Goal: Transaction & Acquisition: Purchase product/service

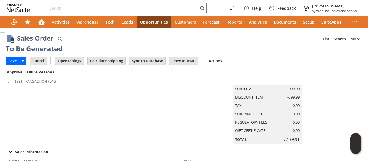
scroll to position [86, 0]
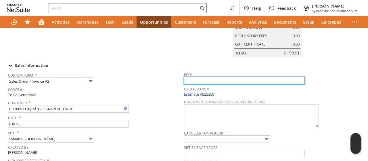
click at [221, 84] on input "text" at bounding box center [244, 80] width 121 height 7
click at [221, 84] on input "RK 207" at bounding box center [244, 80] width 121 height 7
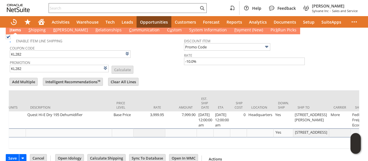
scroll to position [0, 237]
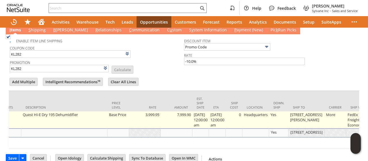
type input "RK 207"
click at [305, 124] on td "510 S. Ferry St." at bounding box center [307, 119] width 36 height 17
type input "OK"
type input "Make Copy"
type input "510 S. Ferry St."
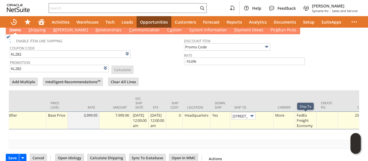
scroll to position [0, 9]
click at [271, 118] on link at bounding box center [267, 115] width 6 height 6
drag, startPoint x: 274, startPoint y: 118, endPoint x: 182, endPoint y: 102, distance: 92.7
click at [271, 118] on link at bounding box center [267, 115] width 6 height 6
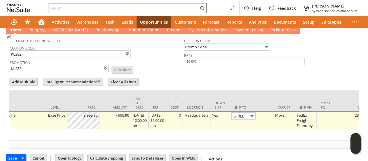
drag, startPoint x: 169, startPoint y: 76, endPoint x: 162, endPoint y: 72, distance: 7.8
click at [169, 76] on div at bounding box center [184, 75] width 351 height 3
type input "511 S. Ferry St."
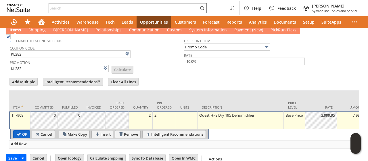
click at [22, 136] on input "OK" at bounding box center [22, 133] width 16 height 7
type input "Add"
type input "Copy Previous"
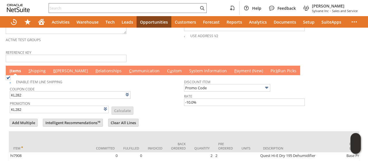
scroll to position [345, 0]
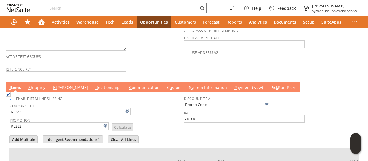
click at [53, 88] on span "B" at bounding box center [54, 86] width 3 height 5
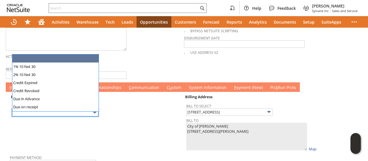
click at [62, 114] on input "text" at bounding box center [55, 112] width 86 height 7
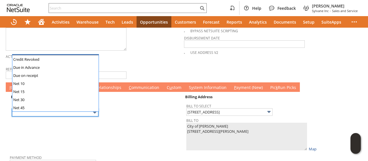
scroll to position [56, 0]
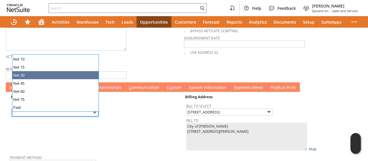
type input "Net 30"
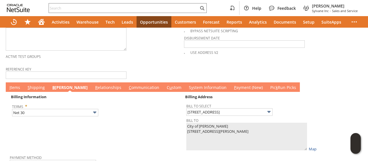
click at [127, 91] on link "C ommunication" at bounding box center [143, 87] width 33 height 6
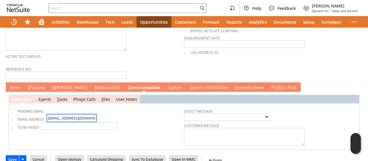
click at [76, 121] on input "publicworks@acegroup.cc" at bounding box center [71, 117] width 49 height 7
paste input "kathyz"
type input "kathyz@acegroup.cc"
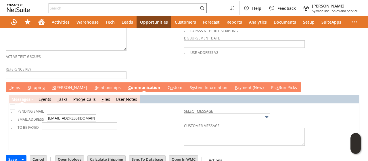
click at [14, 109] on img at bounding box center [12, 106] width 5 height 5
checkbox input "true"
click at [57, 88] on link "B illing" at bounding box center [70, 87] width 38 height 6
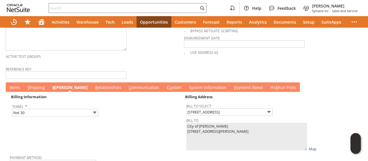
click at [17, 88] on link "I tems" at bounding box center [15, 87] width 14 height 6
click at [17, 89] on link "I tems" at bounding box center [15, 87] width 14 height 6
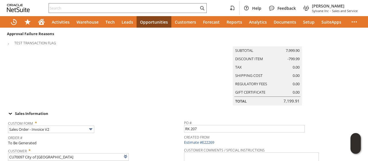
scroll to position [0, 0]
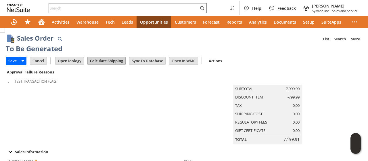
click at [103, 60] on input "Calculate Shipping" at bounding box center [107, 60] width 38 height 7
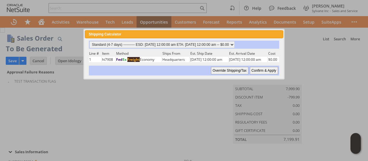
click at [264, 69] on input "Confirm & Apply" at bounding box center [264, 70] width 28 height 7
type input "Add"
type input "Copy Previous"
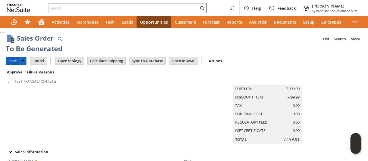
click at [14, 61] on input "Save" at bounding box center [12, 60] width 13 height 7
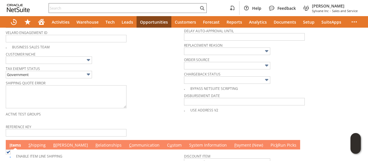
scroll to position [374, 0]
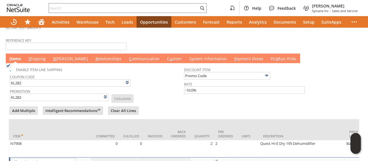
click at [59, 61] on link "B illing" at bounding box center [71, 59] width 38 height 6
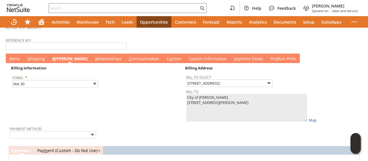
click at [59, 61] on link "B illing" at bounding box center [70, 59] width 38 height 6
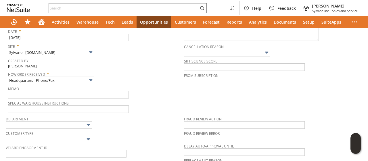
scroll to position [0, 0]
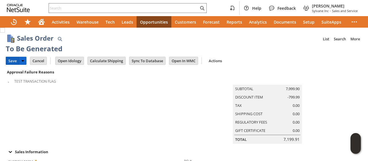
click at [8, 58] on input "Save" at bounding box center [12, 60] width 13 height 7
click at [36, 61] on input "Cancel" at bounding box center [38, 60] width 16 height 7
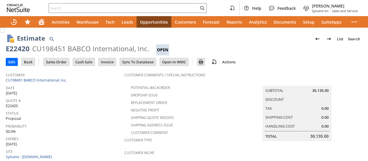
click at [53, 62] on input "Sales Order" at bounding box center [56, 61] width 25 height 7
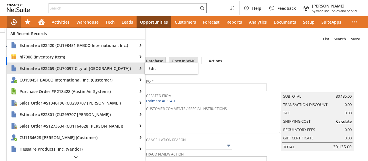
type input "Intelligent Recommendations¹⁰"
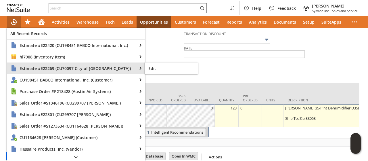
click at [33, 70] on span "Estimate #E22269 (CU70097 City of Rushford)" at bounding box center [77, 68] width 114 height 5
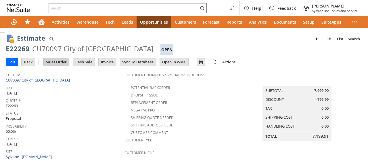
click at [58, 62] on input "Sales Order" at bounding box center [56, 61] width 25 height 7
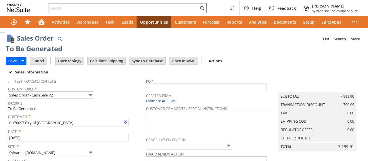
scroll to position [190, 0]
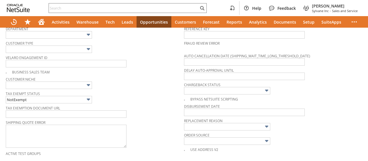
type input "Make Copy"
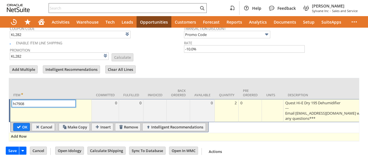
type input "Intelligent Recommendations¹⁰"
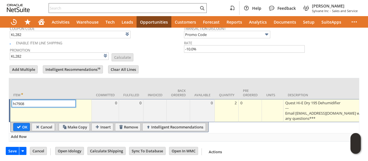
scroll to position [0, 288]
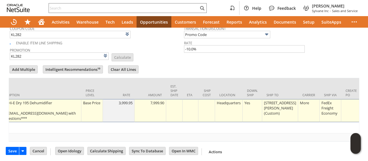
click at [277, 100] on div "[STREET_ADDRESS][PERSON_NAME] (Custom)" at bounding box center [280, 108] width 33 height 16
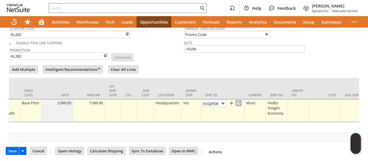
scroll to position [0, 0]
click at [242, 100] on link at bounding box center [238, 103] width 6 height 6
click at [226, 100] on img at bounding box center [223, 103] width 7 height 7
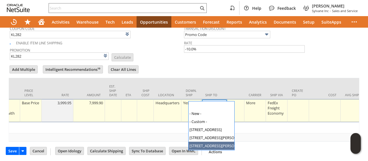
type input "511 S. Ferry St."
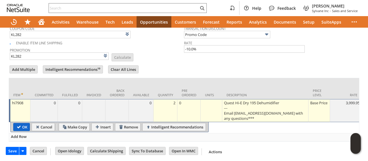
click at [18, 123] on input "OK" at bounding box center [22, 126] width 16 height 7
type input "Add"
type input "Copy Previous"
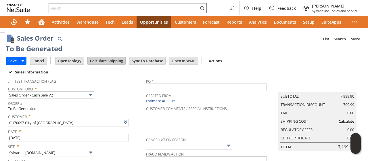
click at [111, 58] on input "Calculate Shipping" at bounding box center [107, 60] width 38 height 7
type input "Add"
type input "Copy Previous"
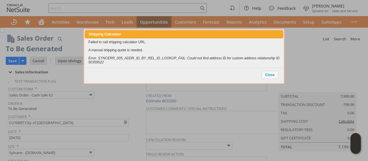
scroll to position [346, 0]
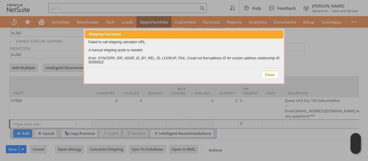
click at [270, 73] on span "Close" at bounding box center [270, 74] width 16 height 7
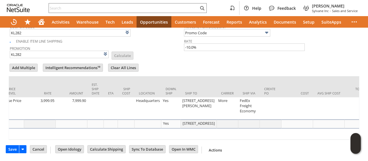
scroll to position [0, 387]
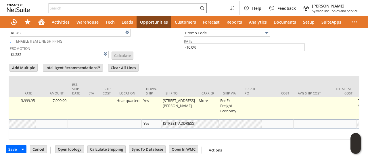
click at [170, 102] on td "511 S. Ferry St." at bounding box center [179, 108] width 36 height 22
type input "511 S. Ferry St."
type input "OK"
type input "Make Copy"
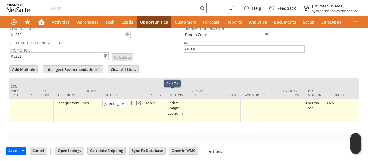
scroll to position [0, 9]
click at [117, 100] on input "511 S. Ferry St." at bounding box center [114, 103] width 24 height 7
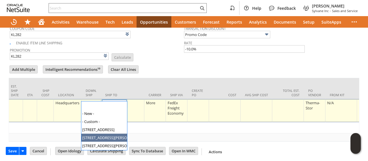
type input "510 S. Ferry St. (Custom)"
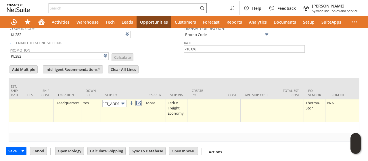
scroll to position [0, 0]
click at [142, 100] on link at bounding box center [138, 103] width 6 height 6
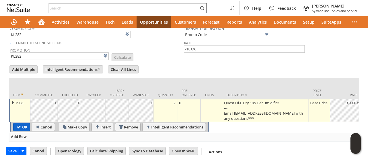
click at [23, 123] on input "OK" at bounding box center [22, 126] width 16 height 7
type input "Add"
type input "Copy Previous"
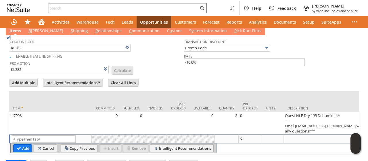
scroll to position [285, 0]
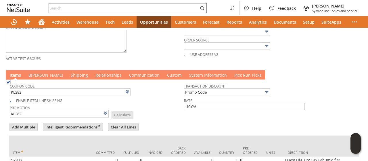
click at [128, 72] on link "C ommunication" at bounding box center [144, 75] width 33 height 6
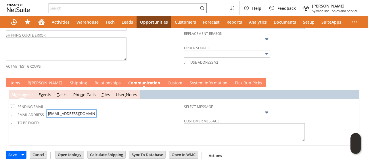
click at [86, 109] on input "publicworks@acegroup.cc" at bounding box center [71, 112] width 49 height 7
paste input "citykaz@goacentek.net"
type input "citykaz@goacentek.net"
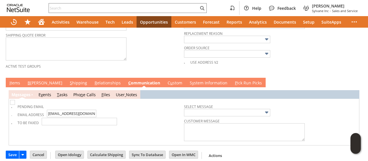
click at [26, 78] on td "B illing" at bounding box center [45, 82] width 42 height 9
click at [29, 80] on span "B" at bounding box center [29, 82] width 3 height 5
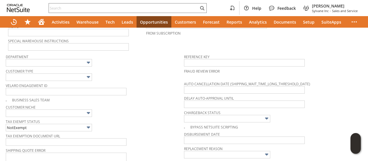
scroll to position [18, 0]
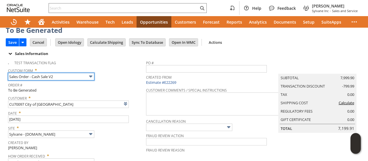
click at [57, 76] on input "Sales Order - Cash Sale V2" at bounding box center [51, 76] width 86 height 7
click at [55, 74] on input "Sales Order - Cash Sale V2" at bounding box center [51, 76] width 86 height 7
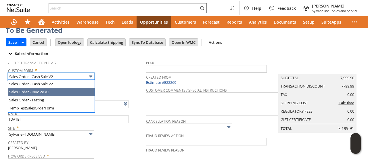
type input "Sales Order - Invoice V2"
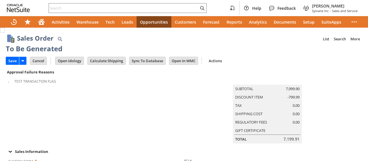
type input "hi7908"
type input "[STREET_ADDRESS][PERSON_NAME] (Custom)"
type input "OK"
type input "Make Copy"
type input "Intelligent Recommendations¹⁰"
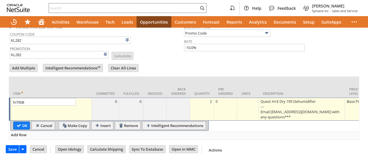
scroll to position [0, 314]
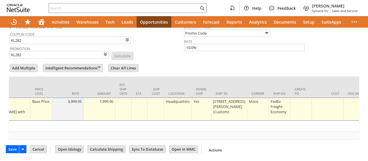
click at [226, 99] on div "[STREET_ADDRESS][PERSON_NAME] (Custom)" at bounding box center [229, 106] width 33 height 16
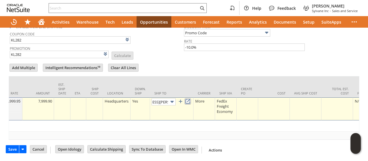
scroll to position [0, 0]
click at [191, 98] on link at bounding box center [188, 101] width 6 height 6
type input "511 S. Ferry St. (Custom)"
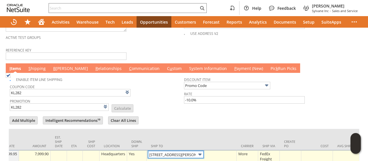
scroll to position [0, 318]
click at [60, 72] on link "B illing" at bounding box center [71, 69] width 38 height 6
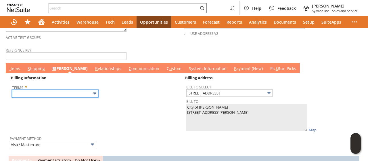
scroll to position [0, 0]
drag, startPoint x: 41, startPoint y: 94, endPoint x: 41, endPoint y: 98, distance: 4.3
click at [41, 94] on input "text" at bounding box center [55, 93] width 86 height 7
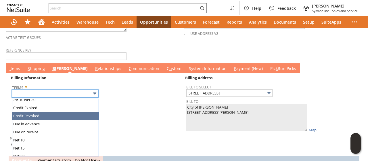
scroll to position [29, 0]
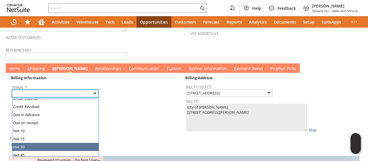
type input "Net 30"
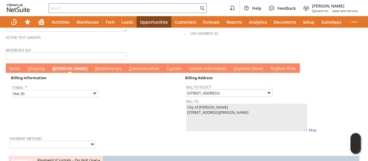
click at [19, 72] on link "I tems" at bounding box center [15, 69] width 14 height 6
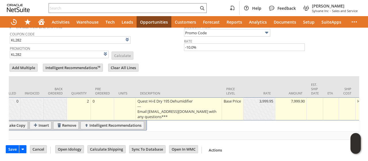
scroll to position [0, 0]
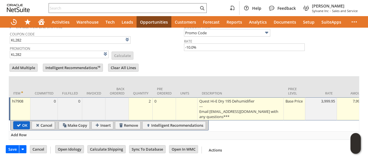
click at [19, 121] on input "OK" at bounding box center [22, 124] width 16 height 7
type input "Add"
type input "Copy Previous"
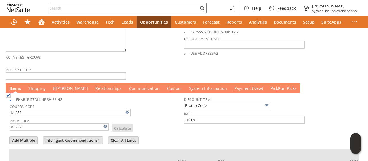
scroll to position [335, 0]
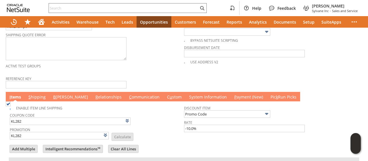
click at [128, 100] on link "C ommunication" at bounding box center [144, 97] width 33 height 6
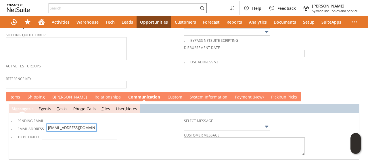
click at [69, 129] on input "publicworks@acegroup.cc" at bounding box center [71, 127] width 49 height 7
click at [69, 129] on input "[EMAIL_ADDRESS][DOMAIN_NAME]" at bounding box center [71, 127] width 49 height 7
paste input "citykaz@goacentek.net"
type input "citykaz@goacentek.net"
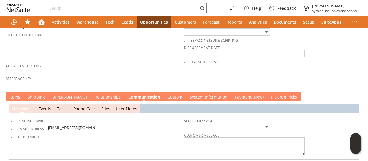
click at [15, 119] on img at bounding box center [12, 116] width 5 height 5
checkbox input "true"
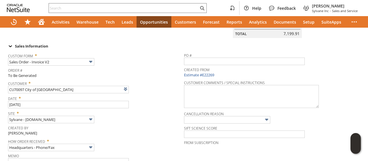
scroll to position [0, 0]
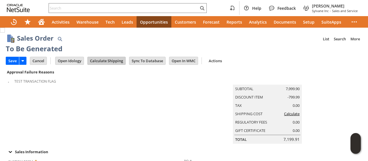
click at [110, 63] on input "Calculate Shipping" at bounding box center [107, 60] width 38 height 7
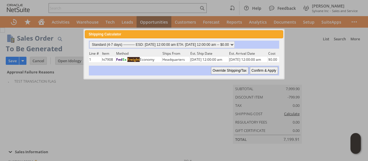
click at [265, 69] on input "Confirm & Apply" at bounding box center [264, 70] width 28 height 7
type input "Government"
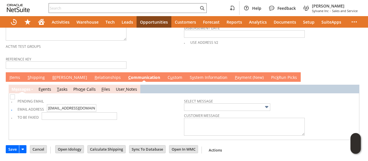
scroll to position [356, 0]
click at [59, 78] on link "B illing" at bounding box center [70, 77] width 38 height 6
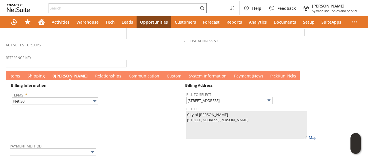
click at [14, 78] on link "I tems" at bounding box center [15, 76] width 14 height 6
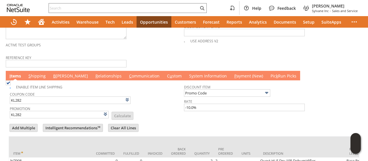
click at [39, 77] on link "S hipping" at bounding box center [37, 76] width 20 height 6
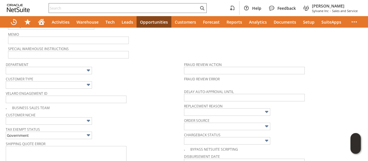
scroll to position [0, 0]
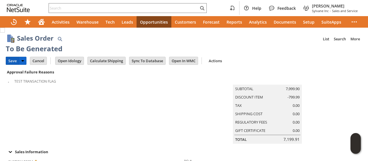
click at [14, 59] on input "Save" at bounding box center [12, 60] width 13 height 7
click at [42, 62] on input "Cancel" at bounding box center [38, 60] width 16 height 7
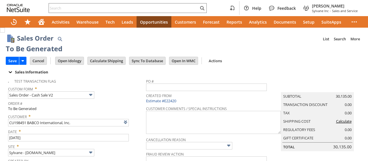
type input "Intelligent Recommendations¹⁰"
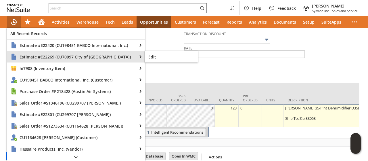
click at [40, 53] on div "Estimate #E22269 (CU70097 City of Rushford)" at bounding box center [72, 56] width 130 height 11
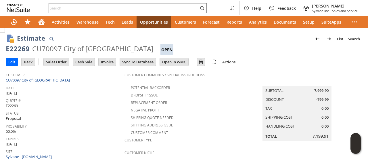
scroll to position [180, 0]
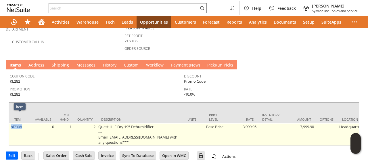
drag, startPoint x: 26, startPoint y: 117, endPoint x: 9, endPoint y: 120, distance: 16.3
click at [9, 123] on td "hi7908" at bounding box center [20, 134] width 22 height 22
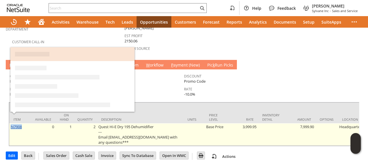
copy link "hi7908"
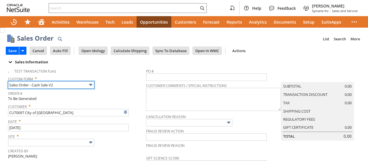
type input "Intelligent Recommendations ⁰"
click at [75, 85] on input "Sales Order - Cash Sale V2" at bounding box center [51, 84] width 86 height 7
type input "Sales Order - Invoice V2"
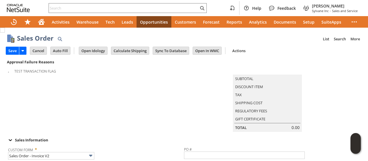
type input "Add"
type input "Copy Previous"
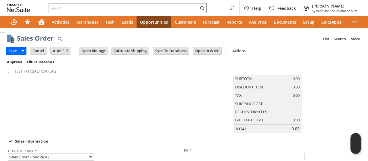
scroll to position [96, 0]
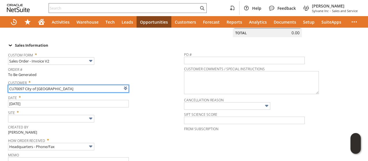
type input "Intelligent Recommendations ⁰"
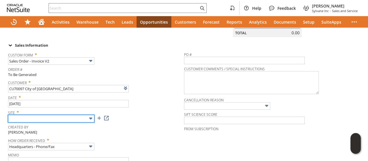
click at [43, 122] on input "text" at bounding box center [51, 118] width 86 height 7
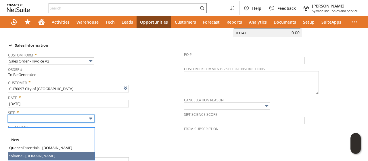
type input "Sylvane - www.sylvane.com"
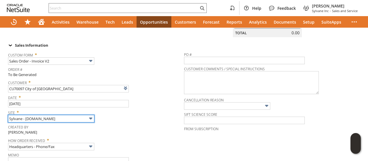
scroll to position [354, 0]
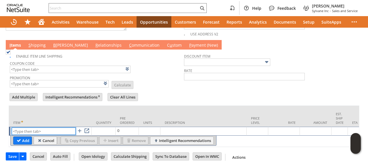
paste input "hi7908"
type input "hi7908"
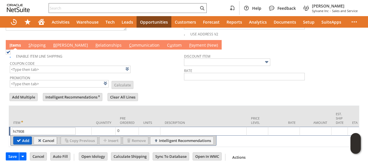
click at [23, 141] on input "Add" at bounding box center [23, 140] width 18 height 7
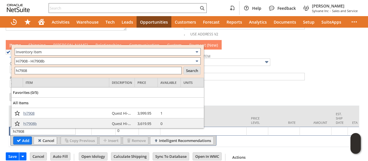
click at [27, 112] on span "hi7908" at bounding box center [28, 112] width 11 height 5
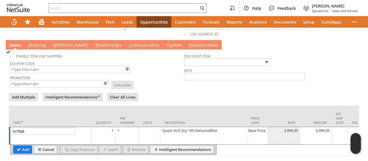
click at [127, 135] on td "1" at bounding box center [127, 135] width 23 height 18
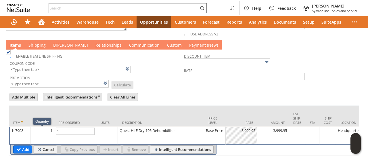
click at [44, 135] on td "1" at bounding box center [42, 135] width 24 height 18
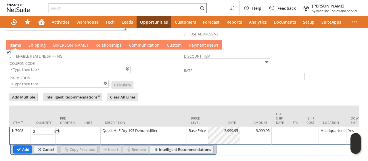
type input "2"
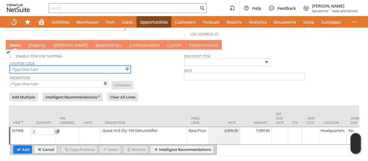
click at [64, 67] on input "text" at bounding box center [70, 69] width 121 height 7
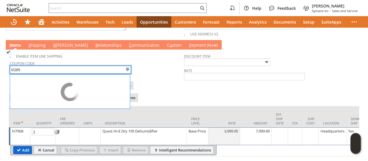
click at [21, 149] on input "Add" at bounding box center [23, 149] width 18 height 7
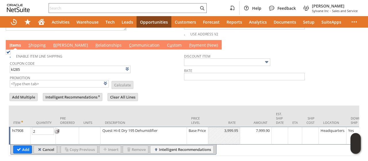
type input "KL285"
type input "Promo Code"
type input "-10.0%"
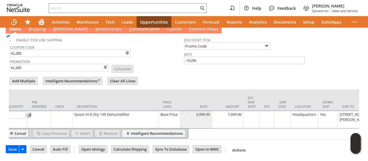
scroll to position [0, 0]
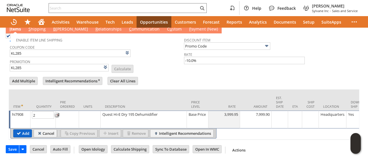
click at [24, 130] on input "Add" at bounding box center [23, 132] width 18 height 7
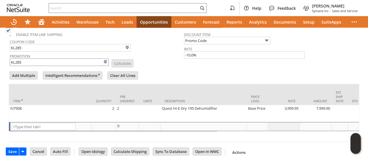
scroll to position [348, 0]
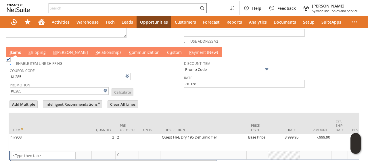
type input "Intelligent Recommendations¹⁰"
click at [38, 54] on link "S hipping" at bounding box center [37, 52] width 20 height 6
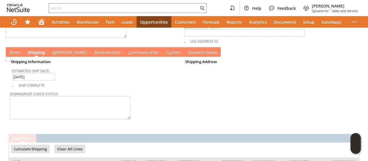
click at [62, 56] on link "B illing" at bounding box center [70, 52] width 38 height 6
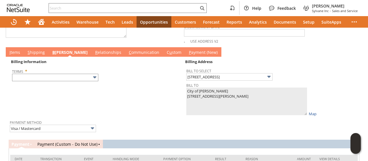
click at [55, 78] on div "Terms *" at bounding box center [96, 74] width 169 height 14
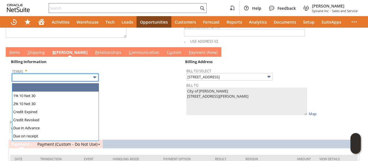
click at [55, 78] on input "text" at bounding box center [55, 77] width 86 height 7
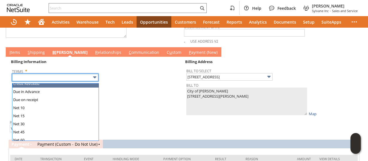
scroll to position [56, 0]
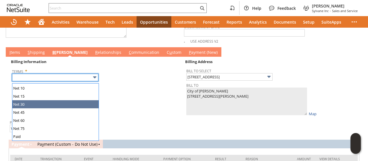
type input "Net 30"
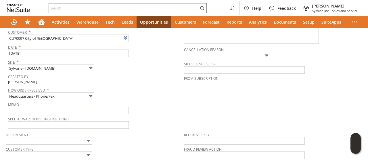
scroll to position [3, 0]
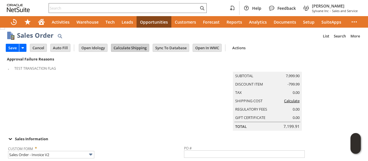
click at [115, 46] on input "Calculate Shipping" at bounding box center [130, 47] width 38 height 7
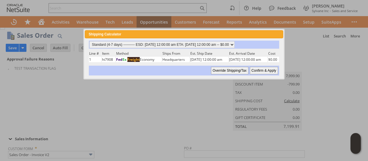
click at [265, 68] on input "Confirm & Apply" at bounding box center [264, 70] width 28 height 7
type input "Government"
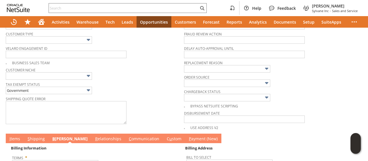
click at [127, 142] on link "C ommunication" at bounding box center [143, 139] width 33 height 6
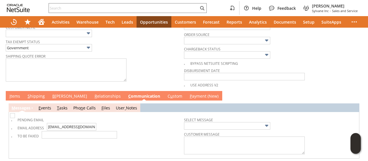
scroll to position [325, 0]
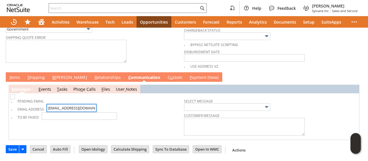
click at [79, 108] on input "publicworks@acegroup.cc" at bounding box center [71, 107] width 49 height 7
paste input "[EMAIL_ADDRESS][DOMAIN_NAME]"
type input "[EMAIL_ADDRESS][DOMAIN_NAME]"
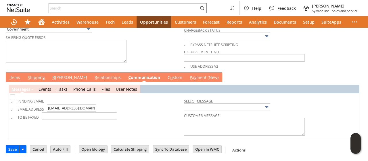
click at [12, 99] on img at bounding box center [12, 96] width 5 height 5
checkbox input "true"
click at [62, 77] on link "B illing" at bounding box center [70, 77] width 38 height 6
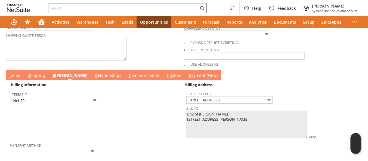
click at [37, 78] on link "S hipping" at bounding box center [36, 75] width 20 height 6
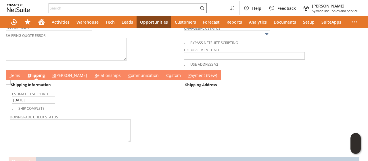
click at [17, 78] on link "I tems" at bounding box center [15, 75] width 14 height 6
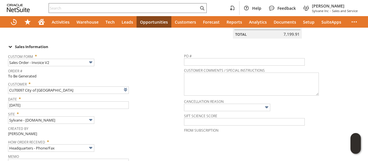
scroll to position [0, 0]
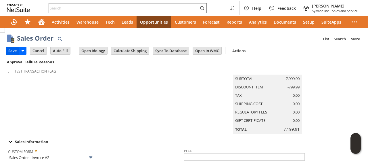
click at [15, 49] on input "Save" at bounding box center [12, 50] width 13 height 7
click at [41, 51] on input "Cancel" at bounding box center [38, 50] width 16 height 7
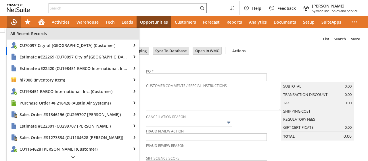
type input "Intelligent Recommendations ⁰"
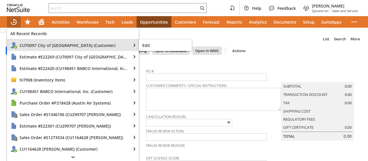
click at [43, 46] on span "CU70097 City of [GEOGRAPHIC_DATA] (Customer)" at bounding box center [74, 45] width 108 height 5
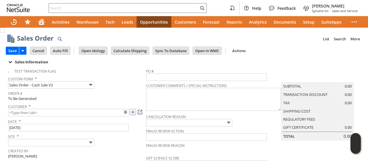
click at [132, 112] on link at bounding box center [133, 112] width 6 height 6
type input "CU1234055 City of [GEOGRAPHIC_DATA] ([GEOGRAPHIC_DATA])"
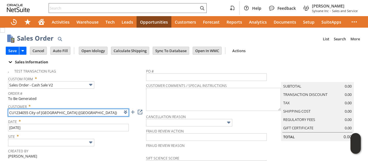
click at [20, 114] on input "CU1234055 City of [GEOGRAPHIC_DATA] ([GEOGRAPHIC_DATA])" at bounding box center [68, 112] width 121 height 7
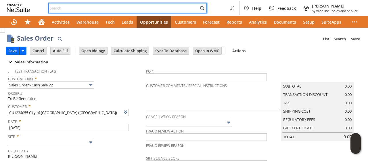
drag, startPoint x: 129, startPoint y: 4, endPoint x: 122, endPoint y: 9, distance: 8.1
paste input "CU1234055"
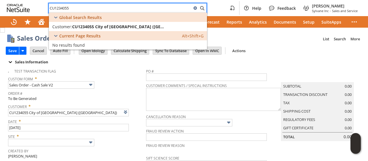
type input "CU1234055"
click at [195, 9] on icon at bounding box center [194, 7] width 3 height 3
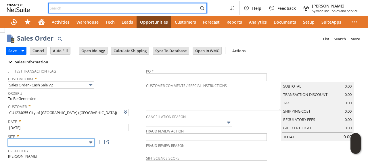
click at [33, 142] on input "text" at bounding box center [51, 142] width 86 height 7
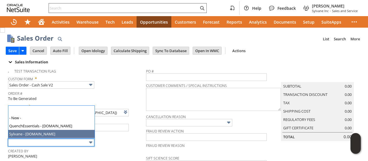
type input "Sylvane - [DOMAIN_NAME]"
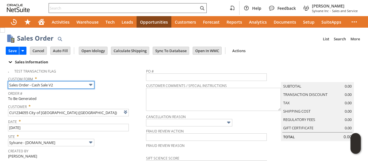
click at [57, 84] on input "Sales Order - Cash Sale V2" at bounding box center [51, 84] width 86 height 7
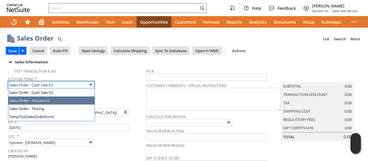
type input "Sales Order - Invoice V2"
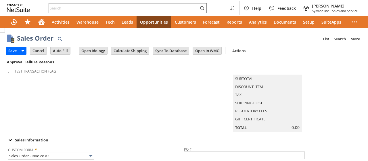
type input "Add"
type input "Copy Previous"
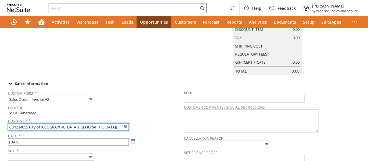
scroll to position [115, 0]
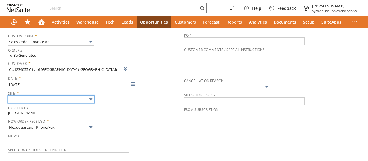
click at [81, 103] on input "text" at bounding box center [51, 98] width 86 height 7
type input "Intelligent Recommendations ⁰"
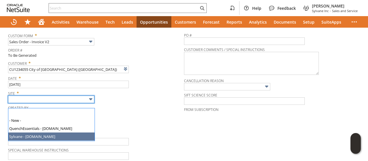
type input "Sylvane - [DOMAIN_NAME]"
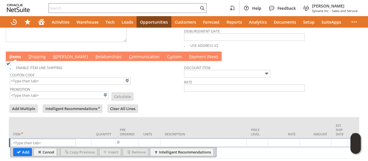
scroll to position [367, 0]
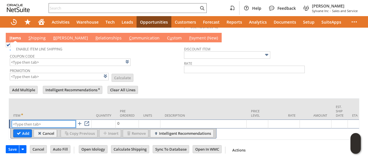
paste input "hi7908"
type input "hi7908"
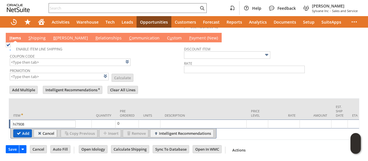
click at [22, 131] on input "Add" at bounding box center [23, 132] width 18 height 7
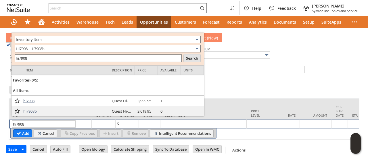
click at [29, 100] on span "hi7908" at bounding box center [28, 100] width 11 height 5
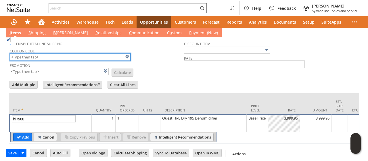
click at [87, 57] on input "text" at bounding box center [70, 56] width 121 height 7
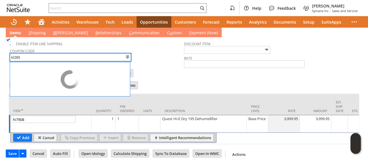
click at [151, 62] on td "Coupon Code kl285" at bounding box center [97, 54] width 174 height 15
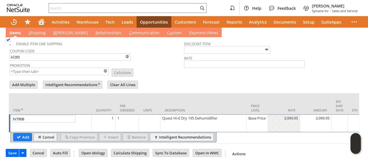
type input "KL285"
type input "Promo Code"
type input "-10.0%"
click at [105, 124] on td "1" at bounding box center [104, 123] width 24 height 18
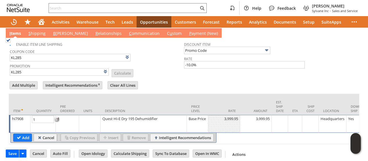
type input "2"
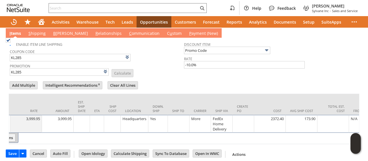
scroll to position [0, 207]
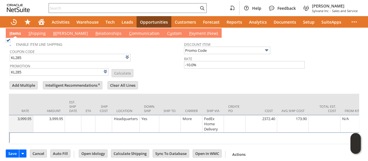
click at [165, 126] on td at bounding box center [170, 124] width 22 height 18
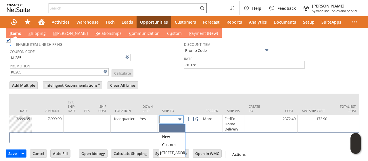
click at [169, 122] on input "text" at bounding box center [171, 119] width 24 height 7
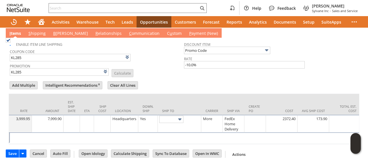
type input "[STREET_ADDRESS]"
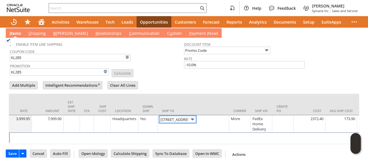
scroll to position [0, 0]
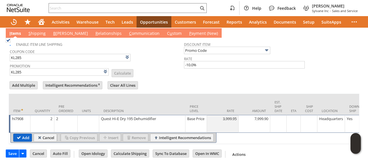
click at [22, 139] on input "Add" at bounding box center [23, 137] width 18 height 7
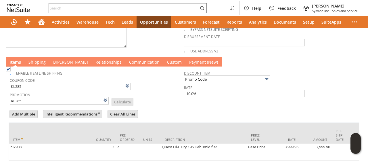
type input "Intelligent Recommendations¹⁰"
click at [128, 64] on link "C ommunication" at bounding box center [144, 62] width 33 height 6
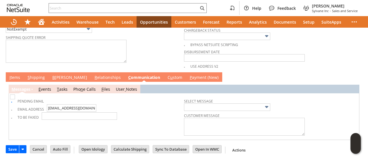
scroll to position [325, 0]
click at [15, 99] on img at bounding box center [12, 96] width 5 height 5
checkbox input "true"
click at [15, 99] on img at bounding box center [12, 96] width 5 height 5
checkbox input "false"
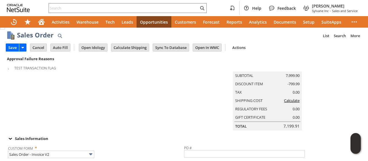
scroll to position [0, 0]
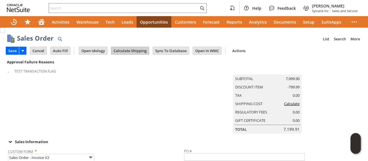
click at [123, 49] on input "Calculate Shipping" at bounding box center [130, 50] width 38 height 7
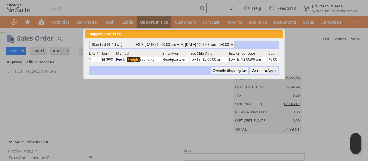
click at [266, 71] on input "Confirm & Apply" at bounding box center [264, 70] width 28 height 7
type input "Government"
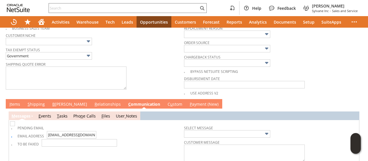
scroll to position [316, 0]
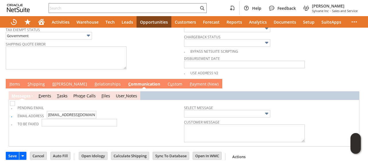
click at [59, 85] on link "B illing" at bounding box center [70, 84] width 38 height 6
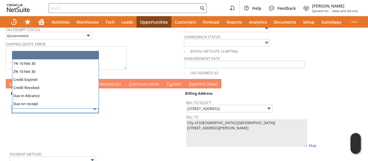
click at [68, 113] on input "text" at bounding box center [55, 108] width 86 height 7
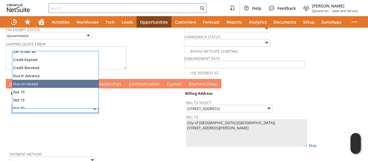
scroll to position [29, 0]
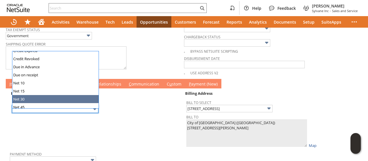
type input "Net 30"
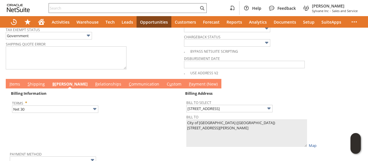
click at [139, 131] on td "Billing Information Terms * Net 30" at bounding box center [97, 118] width 174 height 59
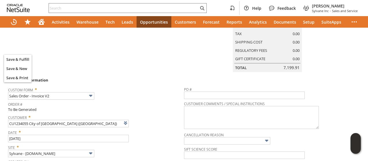
scroll to position [86, 0]
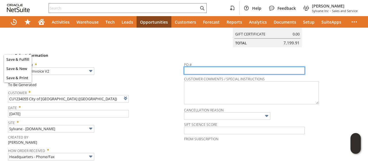
click at [198, 74] on input "text" at bounding box center [244, 70] width 121 height 7
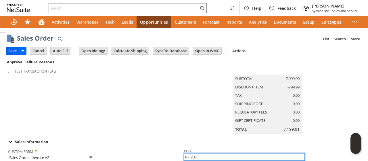
type input "RK 207"
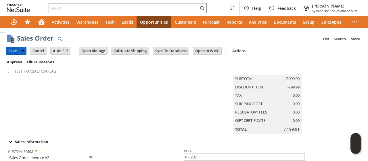
click at [11, 52] on input "Save" at bounding box center [12, 50] width 13 height 7
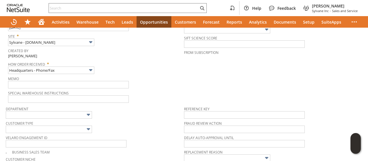
scroll to position [316, 0]
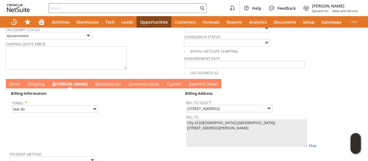
click at [16, 87] on link "I tems" at bounding box center [15, 84] width 14 height 6
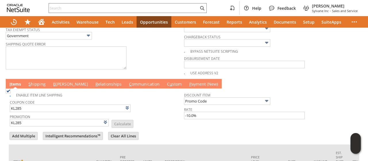
click at [128, 87] on link "C ommunication" at bounding box center [144, 84] width 33 height 6
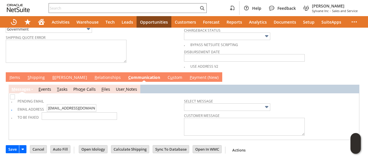
scroll to position [124, 0]
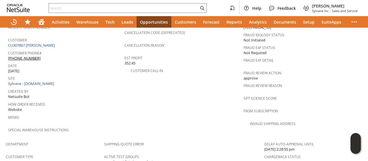
scroll to position [426, 0]
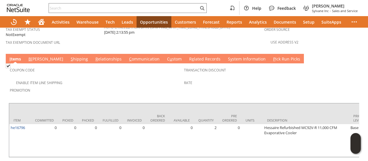
click at [69, 56] on link "S hipping" at bounding box center [79, 59] width 20 height 6
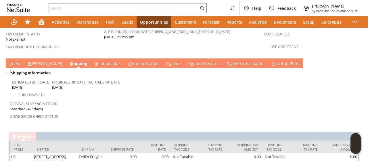
scroll to position [431, 0]
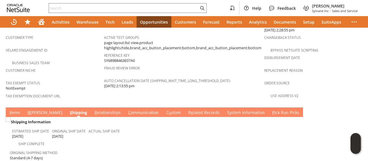
click at [16, 109] on link "I tems" at bounding box center [15, 112] width 14 height 6
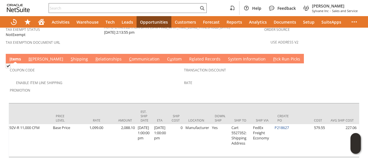
scroll to position [0, 0]
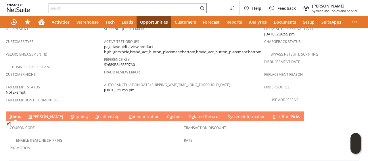
click at [69, 114] on link "S hipping" at bounding box center [79, 117] width 20 height 6
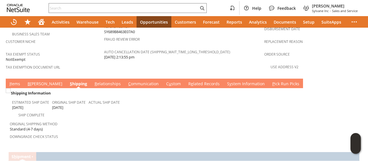
scroll to position [431, 0]
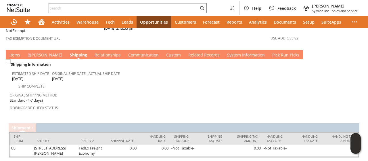
click at [16, 52] on link "I tems" at bounding box center [15, 55] width 14 height 6
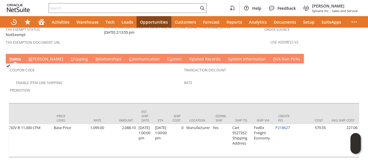
scroll to position [0, 411]
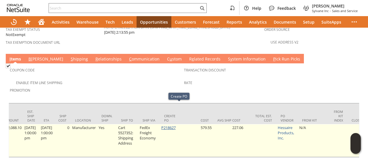
click at [176, 125] on link "P218627" at bounding box center [168, 127] width 14 height 5
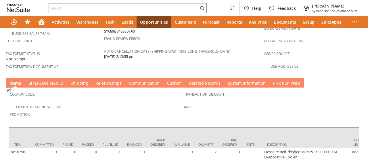
click at [128, 80] on link "C ommunication" at bounding box center [144, 83] width 33 height 6
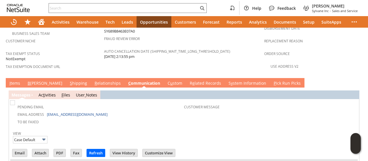
scroll to position [0, 0]
click at [11, 80] on link "I tems" at bounding box center [15, 83] width 14 height 6
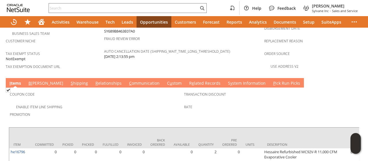
click at [164, 110] on span "Promotion" at bounding box center [95, 113] width 171 height 7
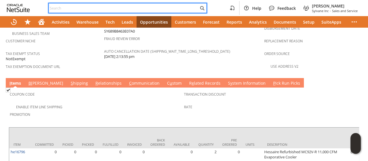
paste input "8016529533"
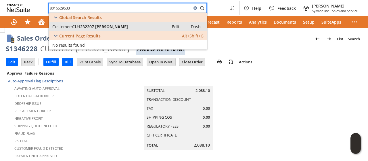
type input "8016529533"
click at [109, 26] on span "CU1232207 [PERSON_NAME]" at bounding box center [100, 26] width 56 height 5
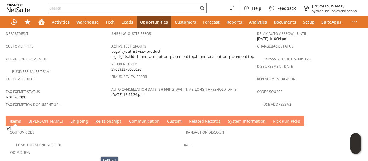
scroll to position [363, 0]
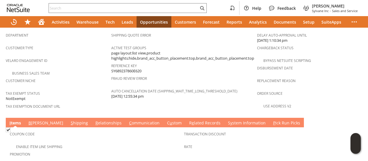
click at [128, 120] on link "C ommunication" at bounding box center [144, 123] width 33 height 6
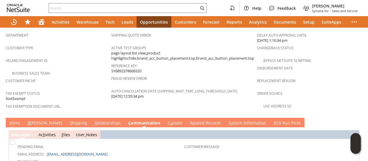
scroll to position [417, 0]
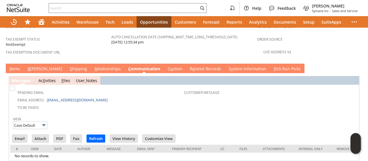
click at [16, 66] on link "I tems" at bounding box center [15, 69] width 14 height 6
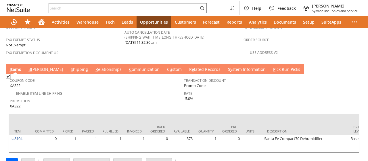
scroll to position [14, 0]
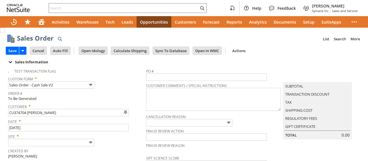
type input "Add"
type input "Copy Previous"
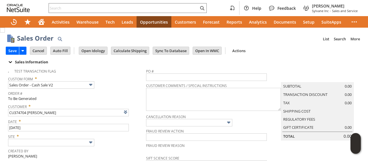
type input "Intelligent Recommendations ⁰"
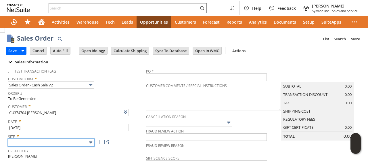
click at [57, 145] on input "text" at bounding box center [51, 142] width 86 height 7
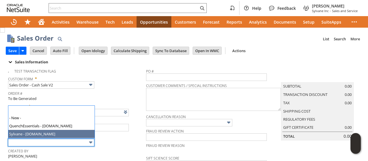
type input "Sylvane - [DOMAIN_NAME]"
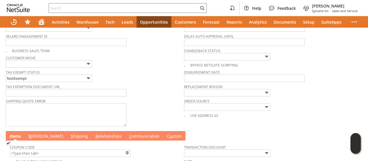
scroll to position [298, 0]
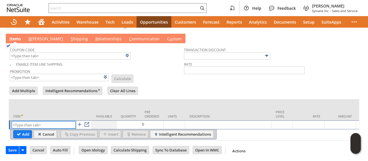
paste input "sa7442-2"
type input "sa7442-2"
click at [20, 130] on input "Add" at bounding box center [23, 133] width 18 height 7
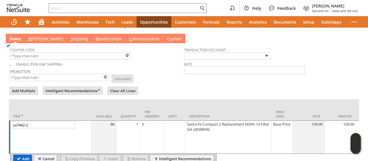
click at [20, 155] on input "Add" at bounding box center [23, 158] width 18 height 7
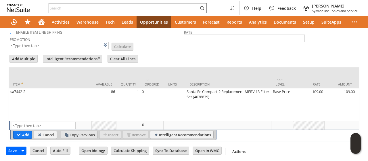
scroll to position [330, 0]
type input "Intelligent Recommendations¹⁰"
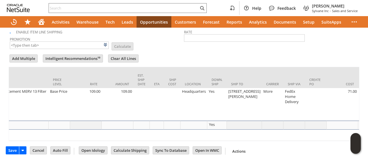
scroll to position [0, 225]
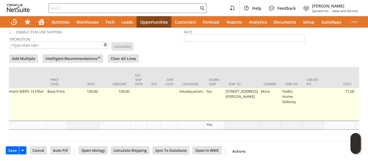
click at [232, 101] on td "[STREET_ADDRESS][PERSON_NAME]" at bounding box center [241, 104] width 35 height 32
type input "[STREET_ADDRESS][PERSON_NAME]"
type input "OK"
type input "Make Copy"
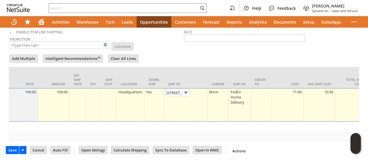
scroll to position [0, 34]
click at [184, 89] on img at bounding box center [185, 92] width 7 height 7
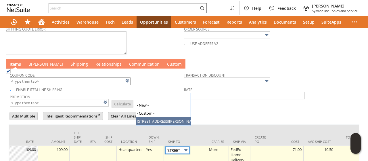
scroll to position [0, 225]
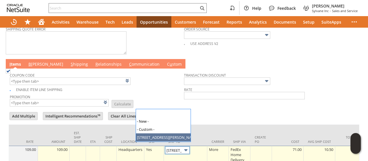
click at [30, 68] on td "Coupon Code Enable Item Line Shipping Promotion List Calculate Transaction Disc…" at bounding box center [184, 88] width 351 height 40
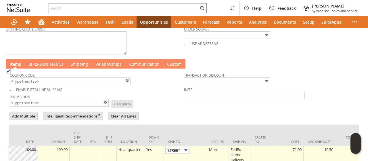
click at [32, 61] on link "B [PERSON_NAME]" at bounding box center [46, 64] width 38 height 6
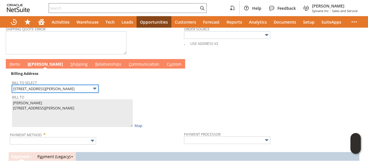
scroll to position [0, 0]
click at [45, 85] on input "[STREET_ADDRESS][PERSON_NAME]" at bounding box center [55, 88] width 86 height 7
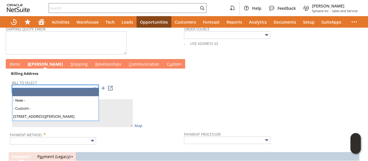
click at [75, 85] on input "text" at bounding box center [55, 88] width 86 height 7
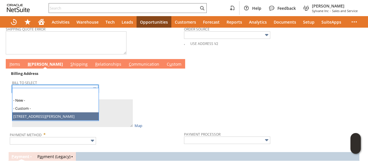
type input "[STREET_ADDRESS][PERSON_NAME]"
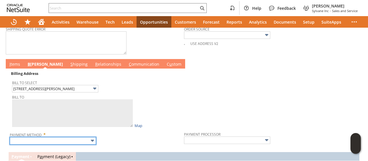
click at [62, 137] on input "text" at bounding box center [53, 140] width 86 height 7
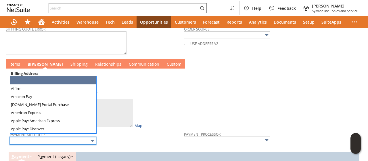
type textarea "[PERSON_NAME] [STREET_ADDRESS][PERSON_NAME]"
type input "[STREET_ADDRESS][PERSON_NAME]"
type input "29745"
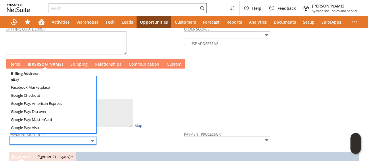
scroll to position [160, 0]
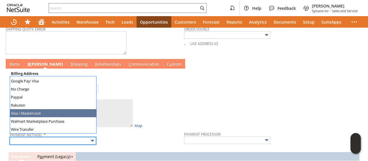
type input "Visa / Mastercard"
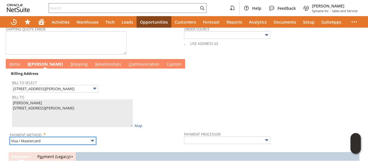
type input "Braintree"
checkbox input "true"
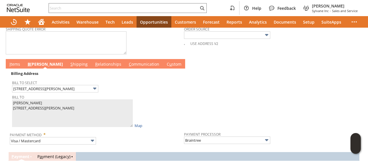
click at [16, 61] on link "I tems" at bounding box center [15, 64] width 14 height 6
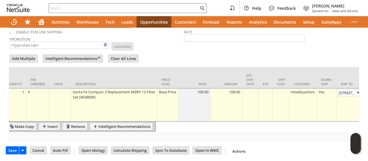
scroll to position [0, 0]
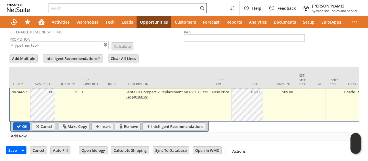
click at [19, 122] on input "OK" at bounding box center [22, 125] width 16 height 7
type input "Add"
type input "Copy Previous"
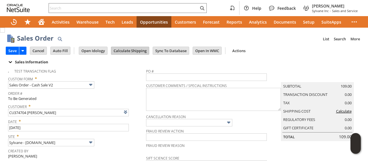
click at [134, 47] on input "Calculate Shipping" at bounding box center [130, 50] width 38 height 7
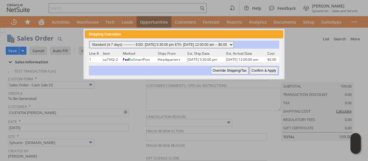
click at [234, 45] on select "Standard (4-7 days) ---------- ESD: [DATE] 5:30:00 pm ETA: [DATE] 12:00:00 am -…" at bounding box center [161, 44] width 144 height 7
select select "3 Day ------------------------ ESD: [DATE] 5:30:00 pm ETA: [DATE] 12:00:00 am -…"
click at [89, 41] on select "Standard (4-7 days) ---------- ESD: [DATE] 5:30:00 pm ETA: [DATE] 12:00:00 am -…" at bounding box center [161, 44] width 144 height 7
click at [265, 70] on input "Confirm & Apply" at bounding box center [264, 70] width 28 height 7
type input "Add"
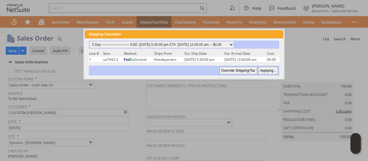
type input "Copy Previous"
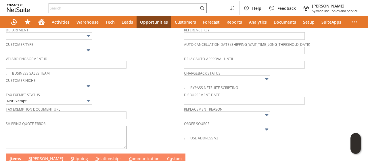
scroll to position [230, 0]
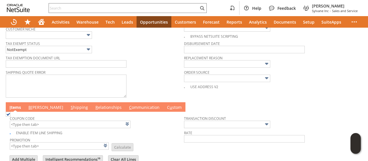
click at [37, 104] on link "B [PERSON_NAME]" at bounding box center [46, 107] width 38 height 6
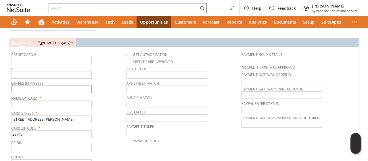
scroll to position [402, 0]
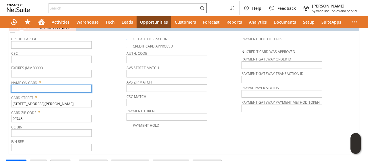
paste input "[PERSON_NAME]"
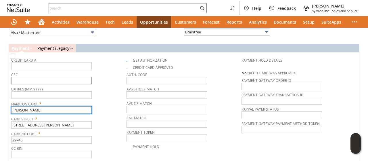
scroll to position [374, 0]
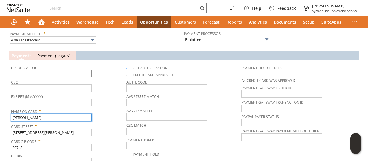
type input "[PERSON_NAME]"
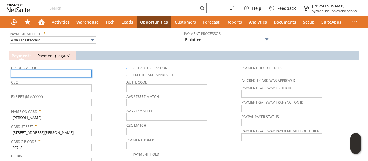
click at [63, 70] on input "text" at bounding box center [51, 73] width 80 height 7
click at [76, 70] on input "text" at bounding box center [51, 73] width 80 height 7
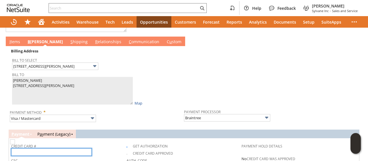
scroll to position [287, 0]
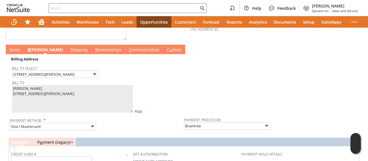
click at [69, 47] on link "S hipping" at bounding box center [79, 50] width 20 height 6
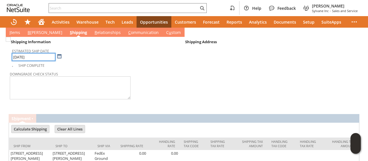
scroll to position [298, 0]
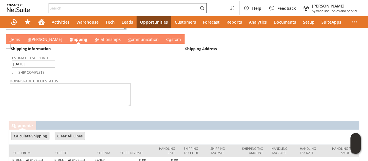
click at [16, 36] on link "I tems" at bounding box center [15, 39] width 14 height 6
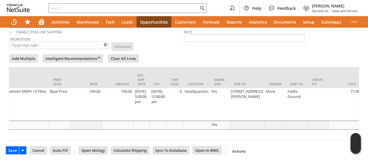
scroll to position [0, 247]
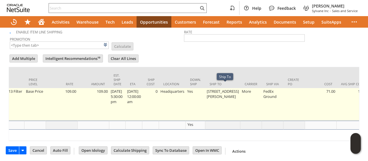
click at [231, 96] on td "[STREET_ADDRESS][PERSON_NAME]" at bounding box center [222, 104] width 35 height 32
type input "[STREET_ADDRESS][PERSON_NAME]"
type input "OK"
type input "Make Copy"
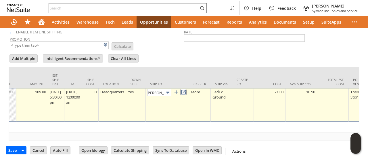
scroll to position [0, 0]
click at [187, 89] on link at bounding box center [183, 92] width 6 height 6
type input "[STREET_ADDRESS]"
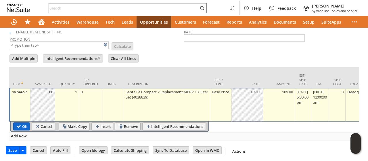
click at [15, 124] on input "OK" at bounding box center [22, 125] width 16 height 7
type input "Add"
type input "Copy Previous"
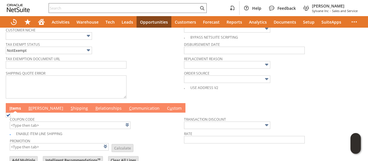
scroll to position [244, 0]
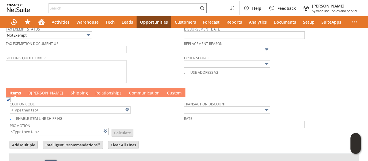
click at [32, 91] on link "B [PERSON_NAME]" at bounding box center [46, 93] width 38 height 6
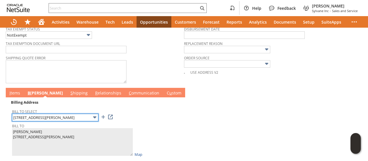
click at [50, 114] on input "[STREET_ADDRESS][PERSON_NAME]" at bounding box center [55, 117] width 86 height 7
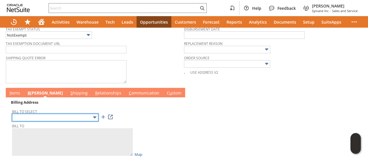
click at [64, 114] on input "text" at bounding box center [55, 117] width 86 height 7
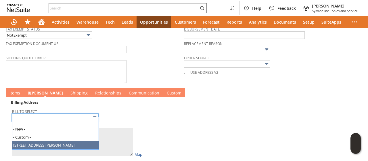
type input "[STREET_ADDRESS][PERSON_NAME]"
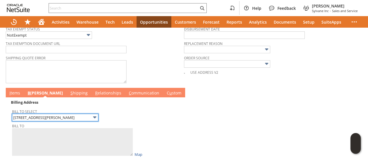
type textarea "[PERSON_NAME] [STREET_ADDRESS]"
type input "[STREET_ADDRESS]"
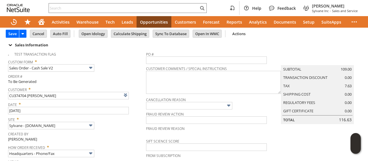
scroll to position [0, 0]
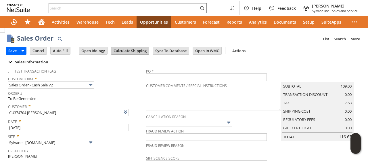
click at [120, 50] on input "Calculate Shipping" at bounding box center [130, 50] width 38 height 7
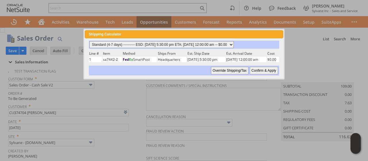
click at [139, 46] on select "Standard (4-7 days) ---------- ESD: [DATE] 5:30:00 pm ETA: [DATE] 12:00:00 am -…" at bounding box center [161, 44] width 144 height 7
click at [89, 41] on select "Standard (4-7 days) ---------- ESD: [DATE] 5:30:00 pm ETA: [DATE] 12:00:00 am -…" at bounding box center [161, 44] width 144 height 7
click at [269, 70] on input "Confirm & Apply" at bounding box center [264, 70] width 28 height 7
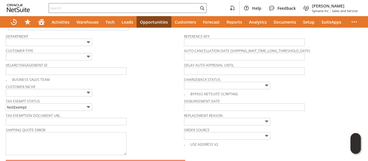
scroll to position [230, 0]
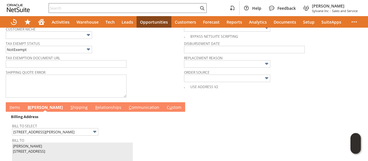
click at [127, 105] on link "C ommunication" at bounding box center [143, 107] width 33 height 6
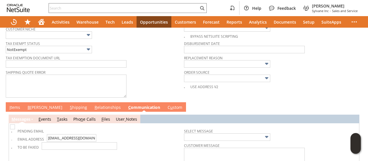
click at [13, 104] on link "I tems" at bounding box center [15, 107] width 14 height 6
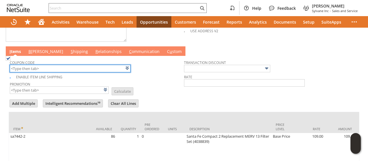
scroll to position [287, 0]
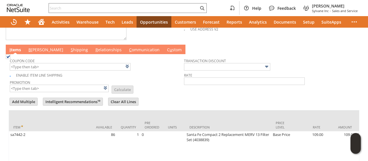
click at [32, 47] on link "B [PERSON_NAME]" at bounding box center [46, 50] width 38 height 6
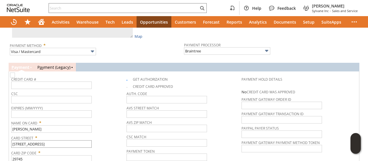
scroll to position [353, 0]
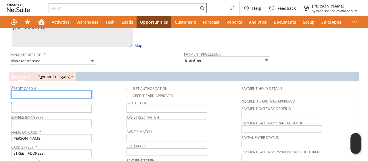
click at [49, 91] on input "text" at bounding box center [51, 94] width 80 height 7
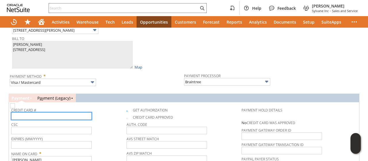
scroll to position [324, 0]
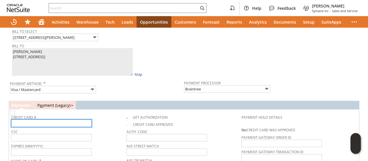
click at [83, 120] on input "text" at bounding box center [51, 122] width 80 height 7
type input "[CREDIT_CARD_NUMBER]"
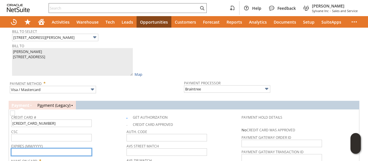
click at [79, 148] on input "text" at bounding box center [51, 151] width 80 height 7
type input "11/2027"
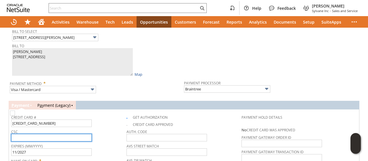
click at [67, 134] on input "text" at bounding box center [51, 137] width 80 height 7
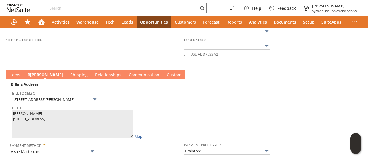
scroll to position [238, 0]
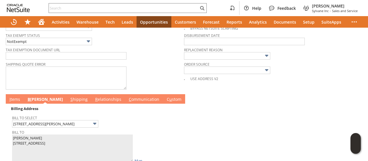
type input "946"
click at [16, 94] on td "I tems" at bounding box center [15, 98] width 18 height 9
click at [16, 96] on link "I tems" at bounding box center [15, 99] width 14 height 6
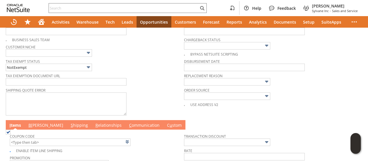
scroll to position [230, 0]
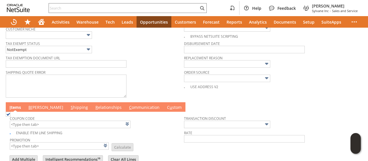
click at [18, 104] on link "I tems" at bounding box center [15, 107] width 14 height 6
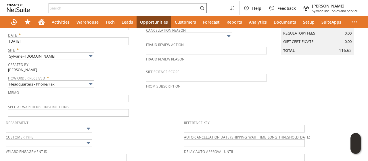
scroll to position [0, 0]
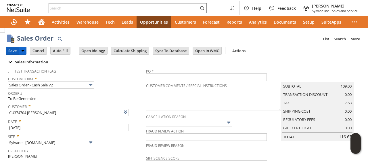
click at [11, 49] on input "Save" at bounding box center [12, 50] width 13 height 7
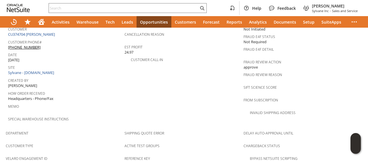
scroll to position [454, 0]
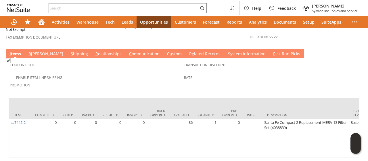
click at [35, 51] on link "B [PERSON_NAME]" at bounding box center [46, 54] width 38 height 6
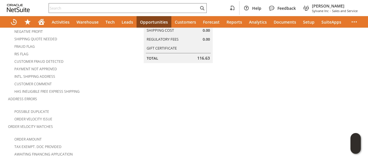
scroll to position [0, 0]
